Goal: Book appointment/travel/reservation

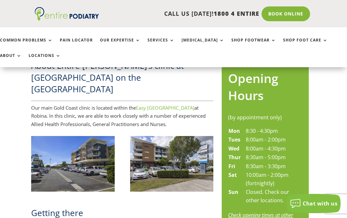
scroll to position [282, 4]
click at [46, 104] on p "Our main Gold Coast clinic is located within the Easy T Medical Centre at Robin…" at bounding box center [122, 116] width 182 height 25
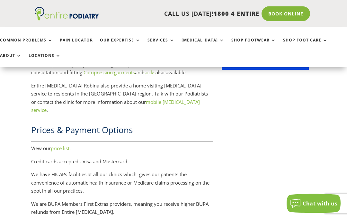
scroll to position [916, 4]
click at [61, 145] on link "price list." at bounding box center [61, 148] width 20 height 6
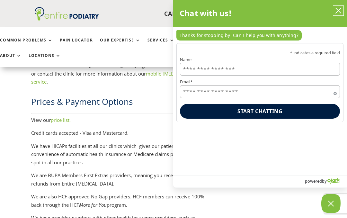
click at [336, 11] on icon "close chatbox" at bounding box center [338, 10] width 6 height 6
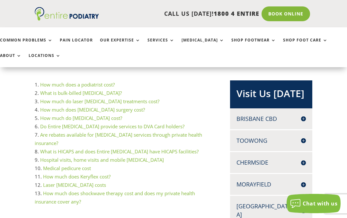
scroll to position [112, 0]
click at [51, 93] on link "What is bulk-billed [MEDICAL_DATA]?" at bounding box center [81, 93] width 82 height 6
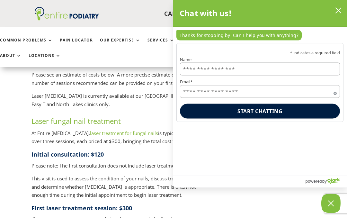
scroll to position [730, 3]
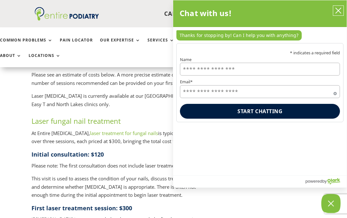
click at [337, 11] on icon "close chatbox" at bounding box center [338, 10] width 6 height 6
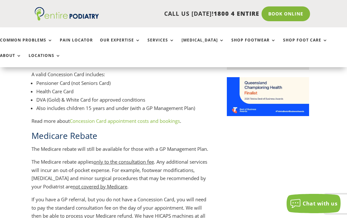
scroll to position [510, 3]
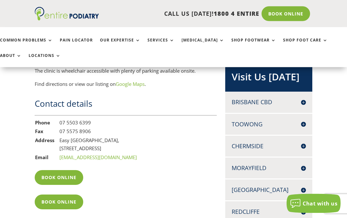
scroll to position [456, 0]
click at [45, 170] on link "Book Online" at bounding box center [59, 177] width 49 height 15
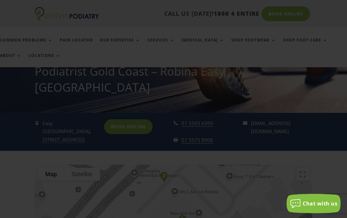
scroll to position [87, 0]
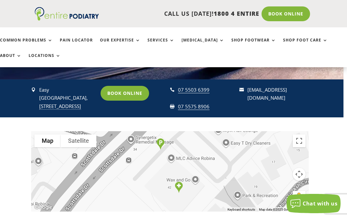
scroll to position [2158, 4]
